Goal: Transaction & Acquisition: Download file/media

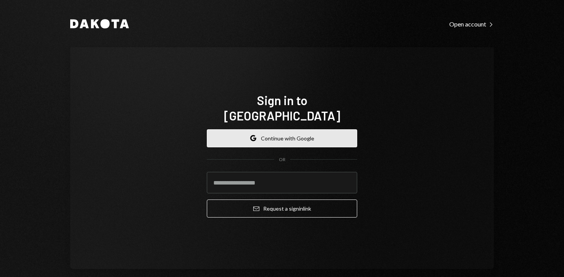
click at [315, 135] on button "Google Continue with Google" at bounding box center [282, 138] width 150 height 18
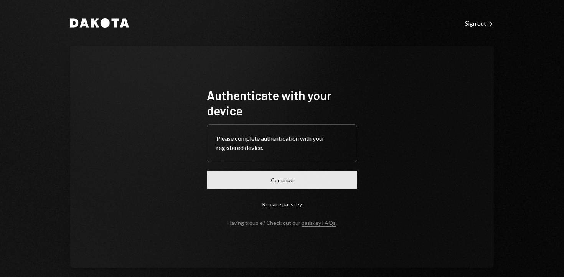
click at [300, 189] on button "Continue" at bounding box center [282, 180] width 150 height 18
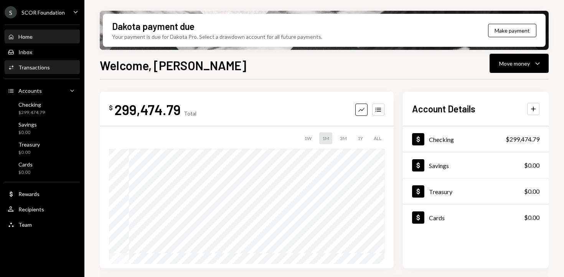
click at [40, 70] on div "Transactions" at bounding box center [33, 67] width 31 height 7
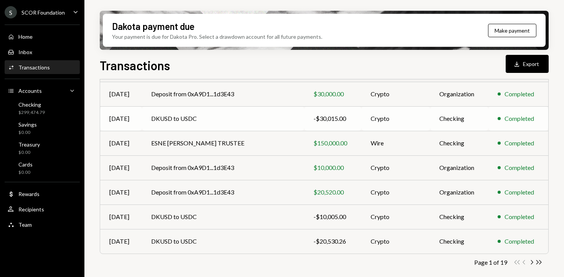
scroll to position [160, 0]
click at [537, 262] on icon "Double Arrow Right" at bounding box center [538, 262] width 7 height 7
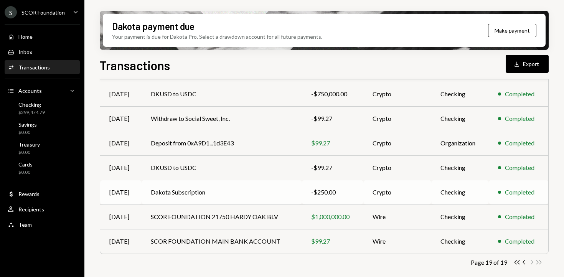
scroll to position [0, 0]
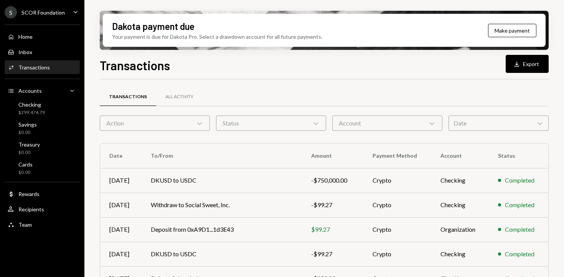
click at [64, 8] on div "S SCOR Foundation Caret Down" at bounding box center [42, 12] width 84 height 12
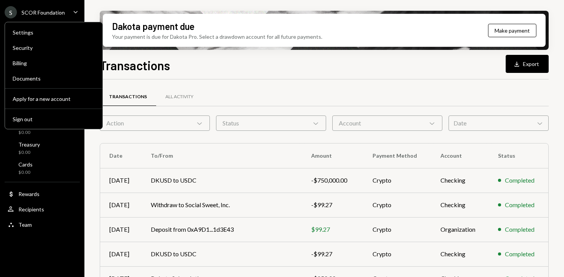
click at [62, 8] on div "S SCOR Foundation" at bounding box center [35, 12] width 60 height 12
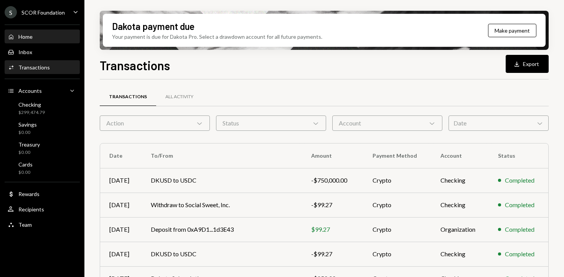
click at [31, 34] on div "Home" at bounding box center [25, 36] width 14 height 7
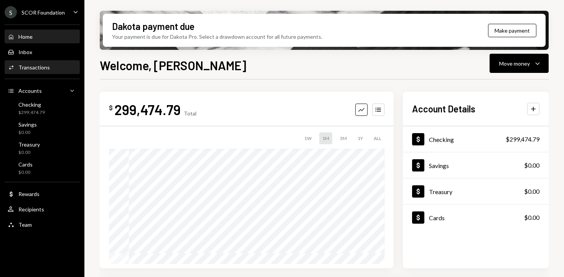
click at [43, 65] on div "Transactions" at bounding box center [33, 67] width 31 height 7
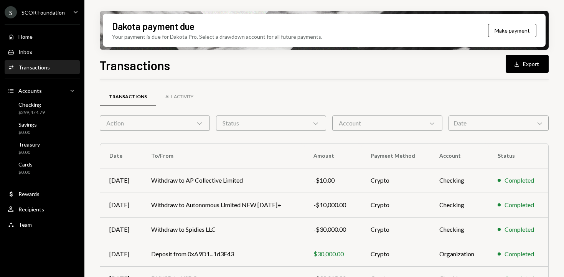
scroll to position [160, 0]
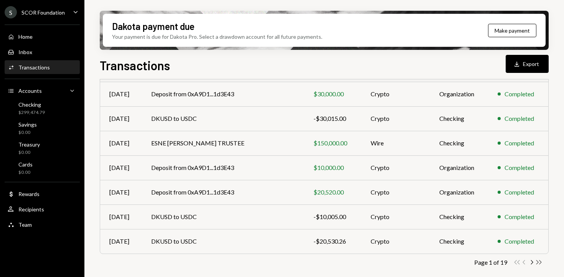
click at [539, 261] on icon "Double Arrow Right" at bounding box center [538, 262] width 7 height 7
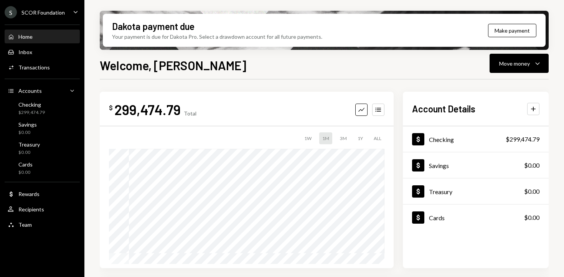
click at [46, 3] on ul "S SCOR Foundation Caret Down Home Home Inbox Inbox Activities Transactions Acco…" at bounding box center [42, 116] width 84 height 233
click at [51, 11] on div "SCOR Foundation" at bounding box center [42, 12] width 43 height 7
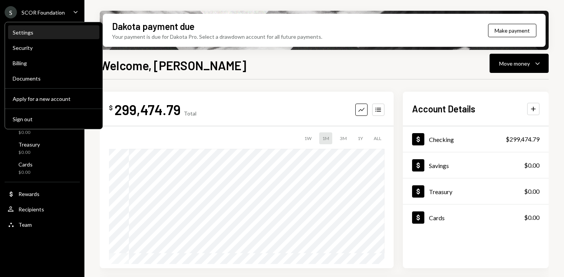
click at [53, 31] on div "Settings" at bounding box center [54, 32] width 82 height 7
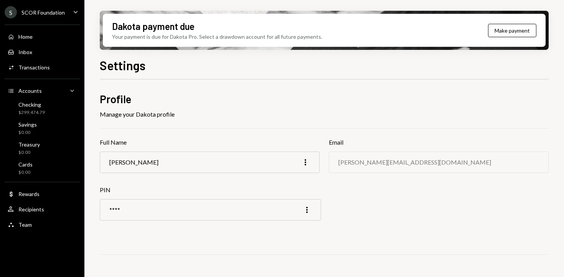
click at [47, 15] on div "SCOR Foundation" at bounding box center [42, 12] width 43 height 7
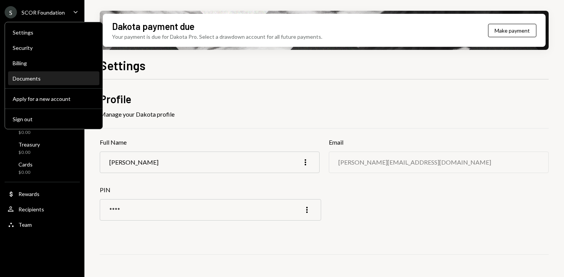
click at [59, 82] on div "Documents" at bounding box center [54, 78] width 82 height 13
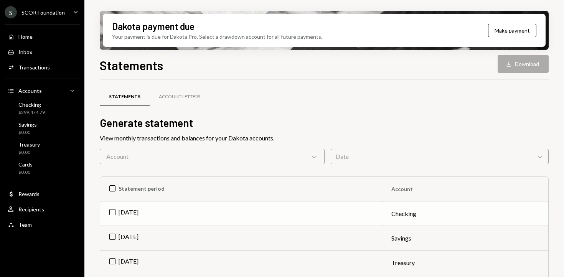
click at [110, 216] on td "Sep 2025" at bounding box center [241, 213] width 282 height 25
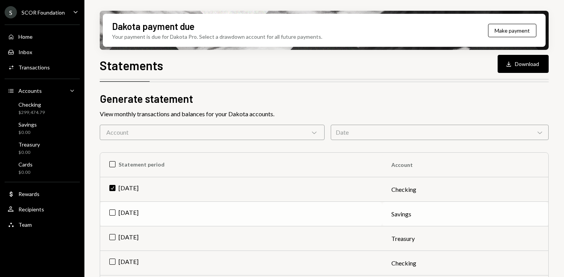
scroll to position [54, 0]
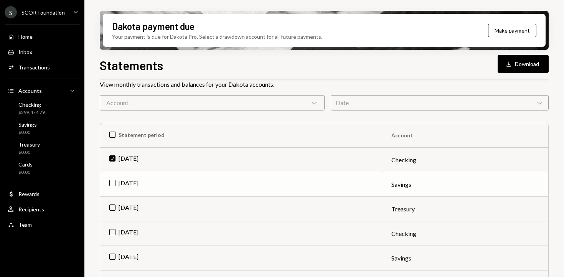
click at [111, 185] on td "Sep 2025" at bounding box center [241, 184] width 282 height 25
click at [112, 203] on td "Sep 2025" at bounding box center [241, 209] width 282 height 25
click at [527, 66] on button "Download Download (3)" at bounding box center [519, 64] width 58 height 18
